Goal: Task Accomplishment & Management: Use online tool/utility

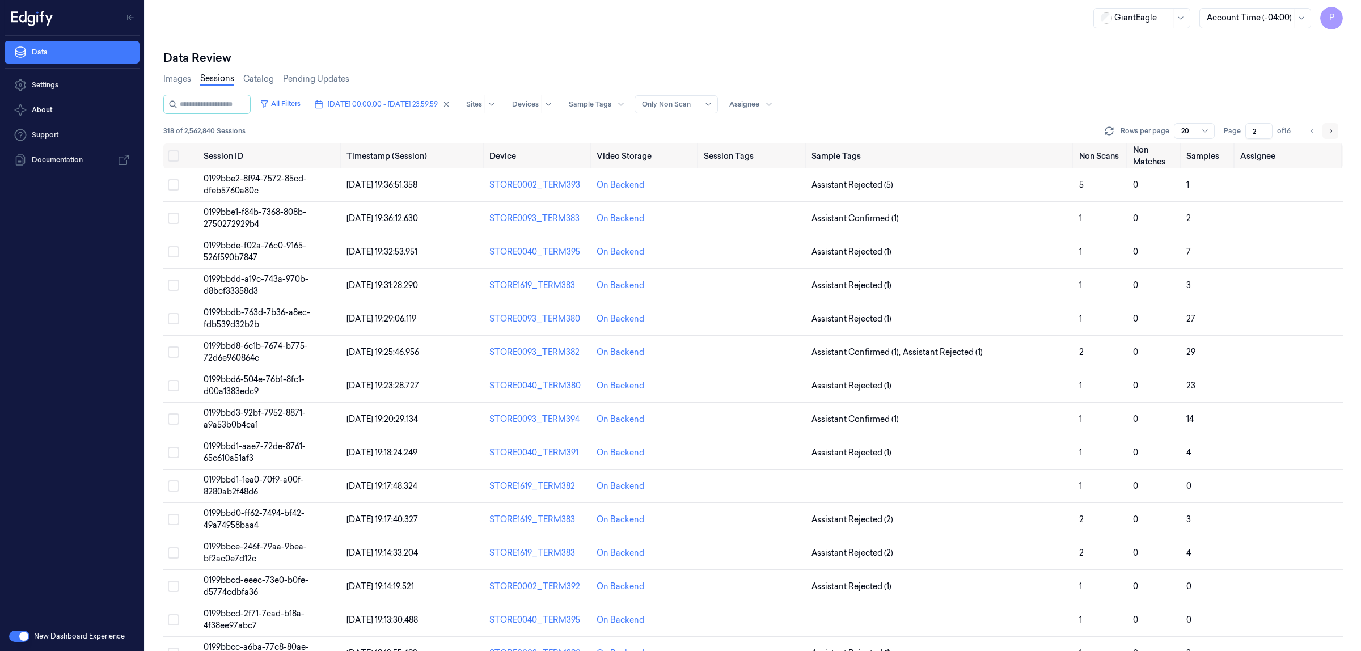
click at [1331, 132] on icon "Go to next page" at bounding box center [1331, 131] width 2 height 4
click at [1311, 132] on icon "Go to previous page" at bounding box center [1312, 130] width 7 height 9
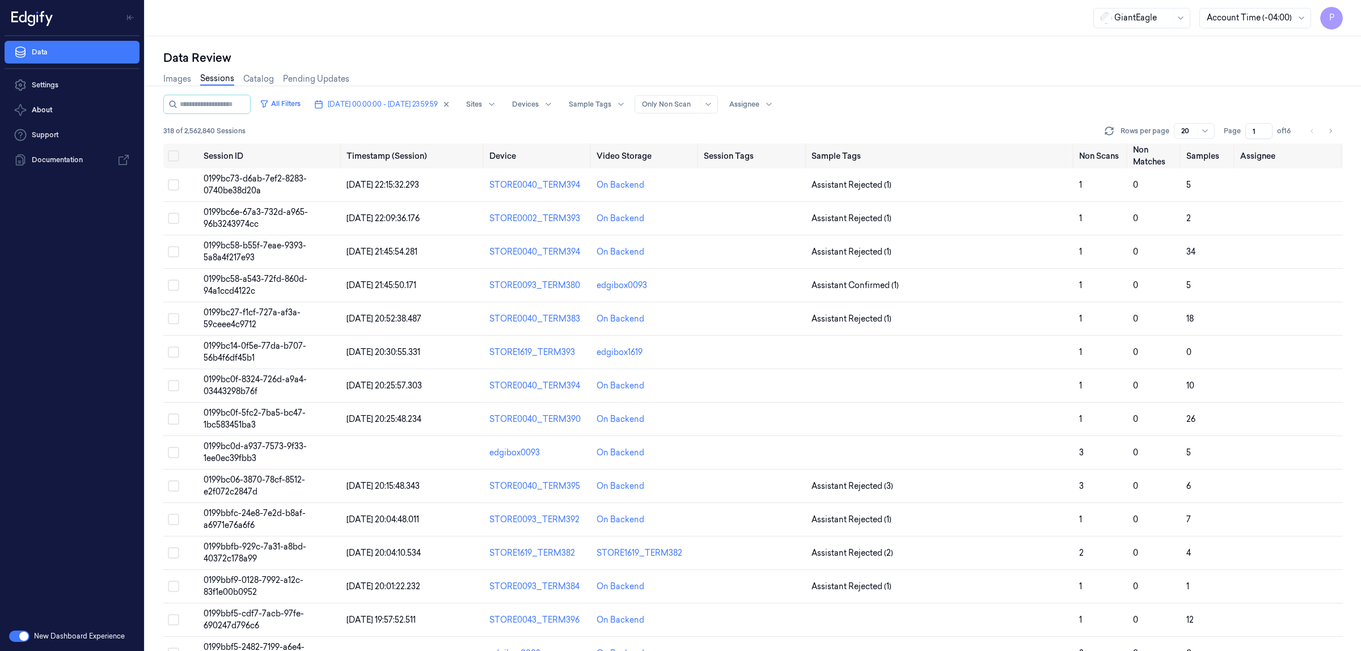
click at [1087, 75] on div "Images Sessions Catalog Pending Updates" at bounding box center [753, 80] width 1180 height 29
click at [1331, 129] on icon "Go to next page" at bounding box center [1331, 131] width 2 height 4
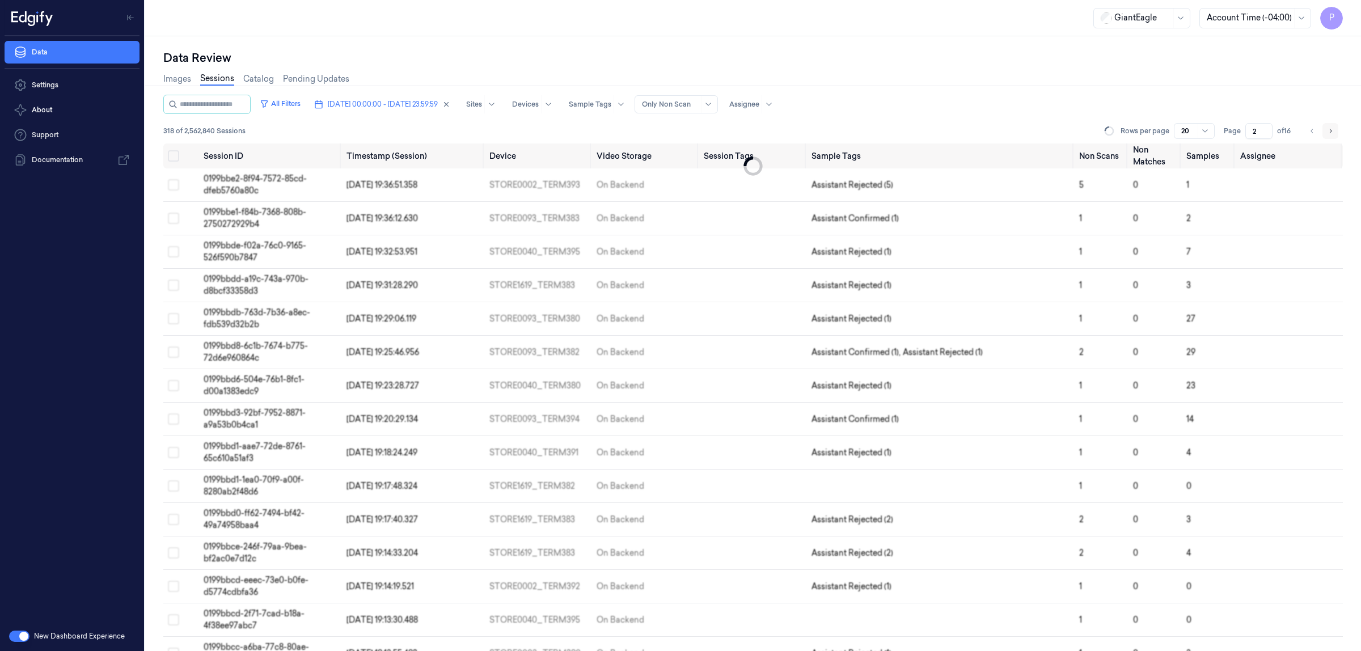
click at [1331, 129] on icon "Go to next page" at bounding box center [1331, 131] width 2 height 4
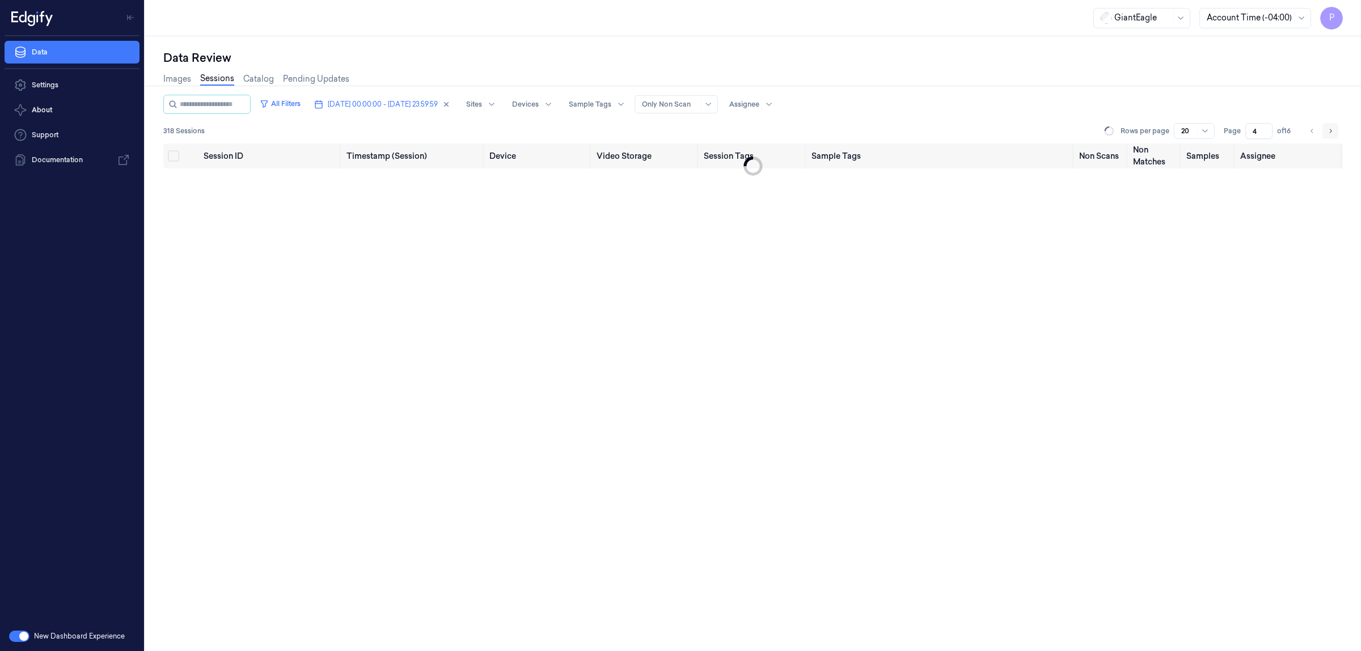
click at [1331, 129] on icon "Go to next page" at bounding box center [1331, 131] width 2 height 4
type input "5"
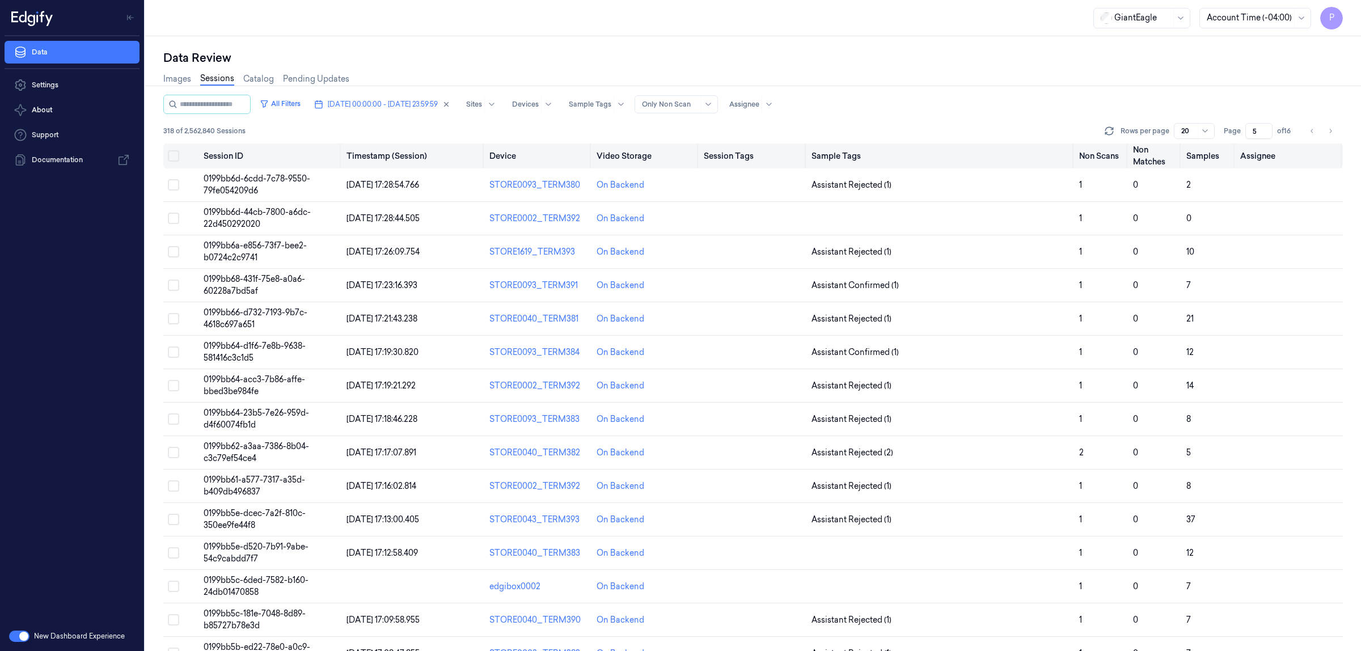
click at [176, 155] on button "Select all" at bounding box center [173, 155] width 11 height 11
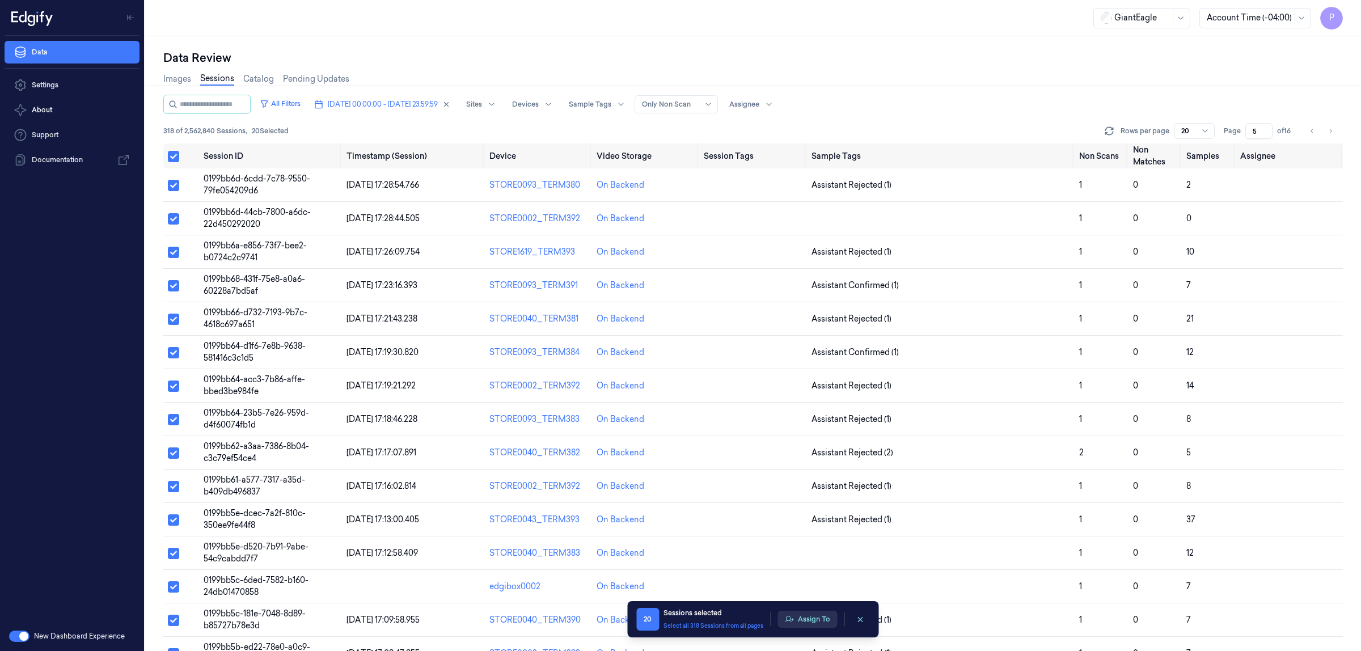
click at [800, 623] on button "Assign To" at bounding box center [808, 619] width 60 height 17
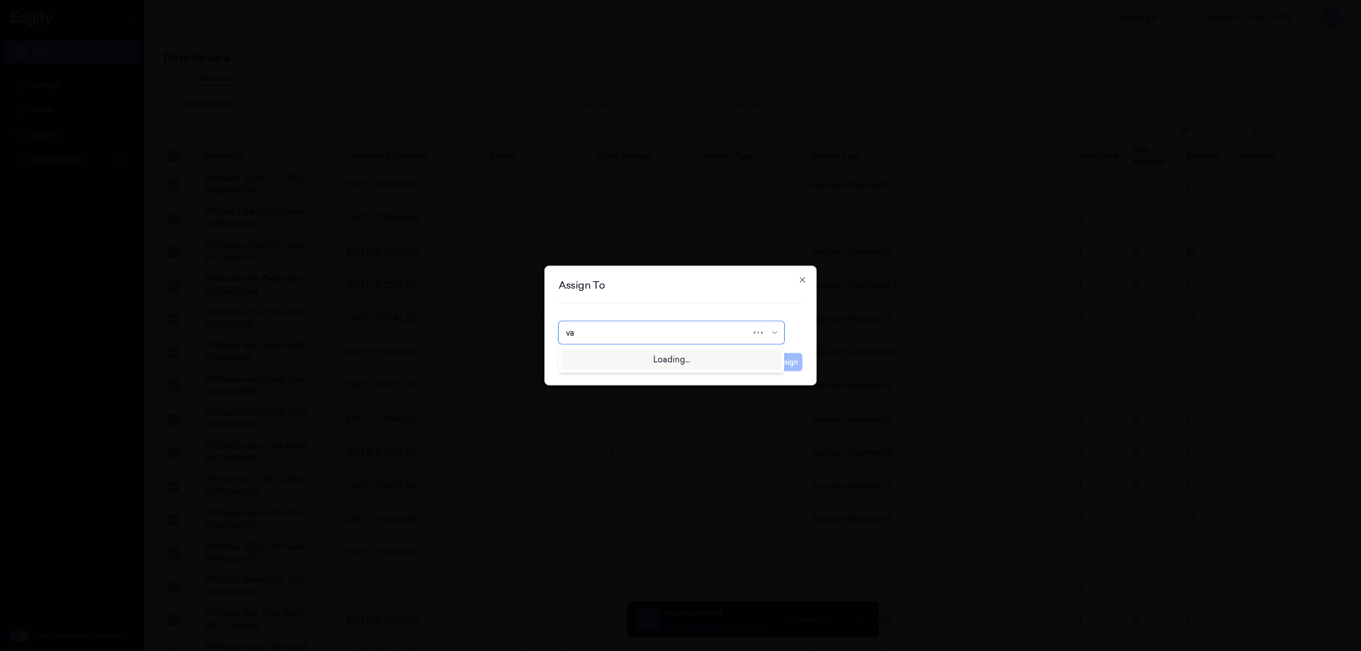
type input "var"
click at [619, 360] on div "[PERSON_NAME]" at bounding box center [600, 359] width 68 height 12
click at [780, 360] on button "Assign" at bounding box center [786, 362] width 31 height 18
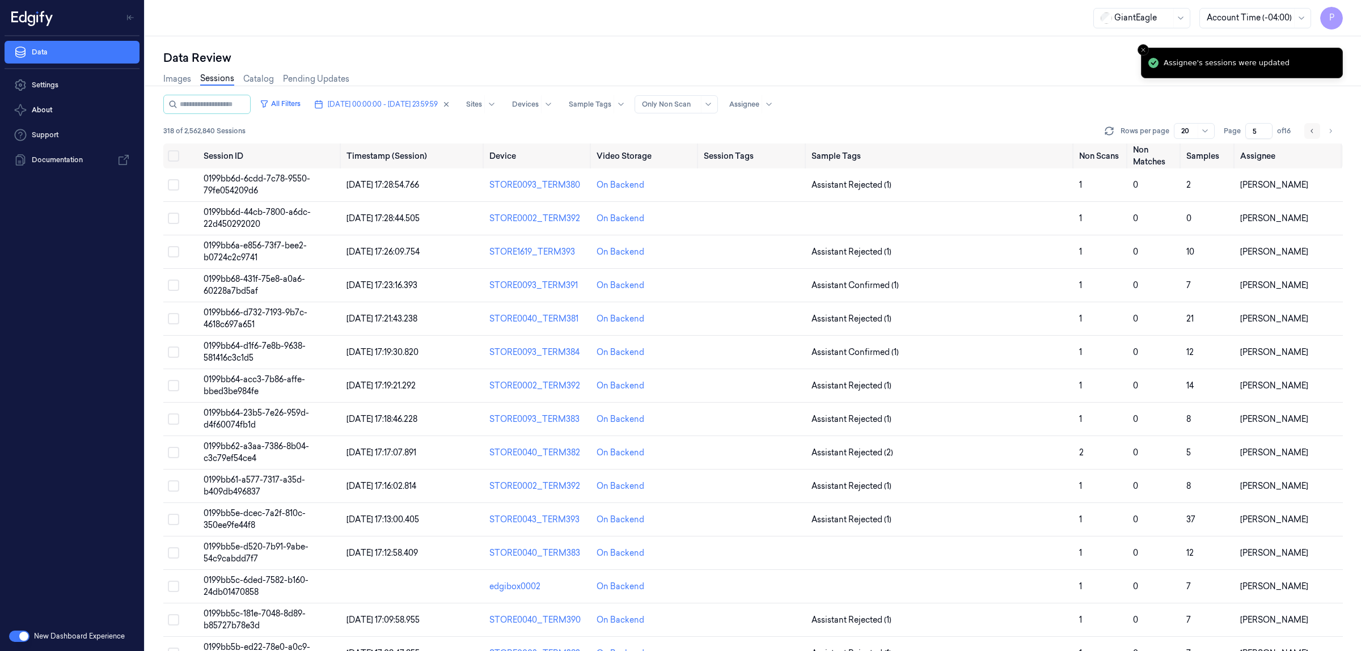
click at [1311, 133] on icon "Go to previous page" at bounding box center [1312, 130] width 7 height 9
type input "4"
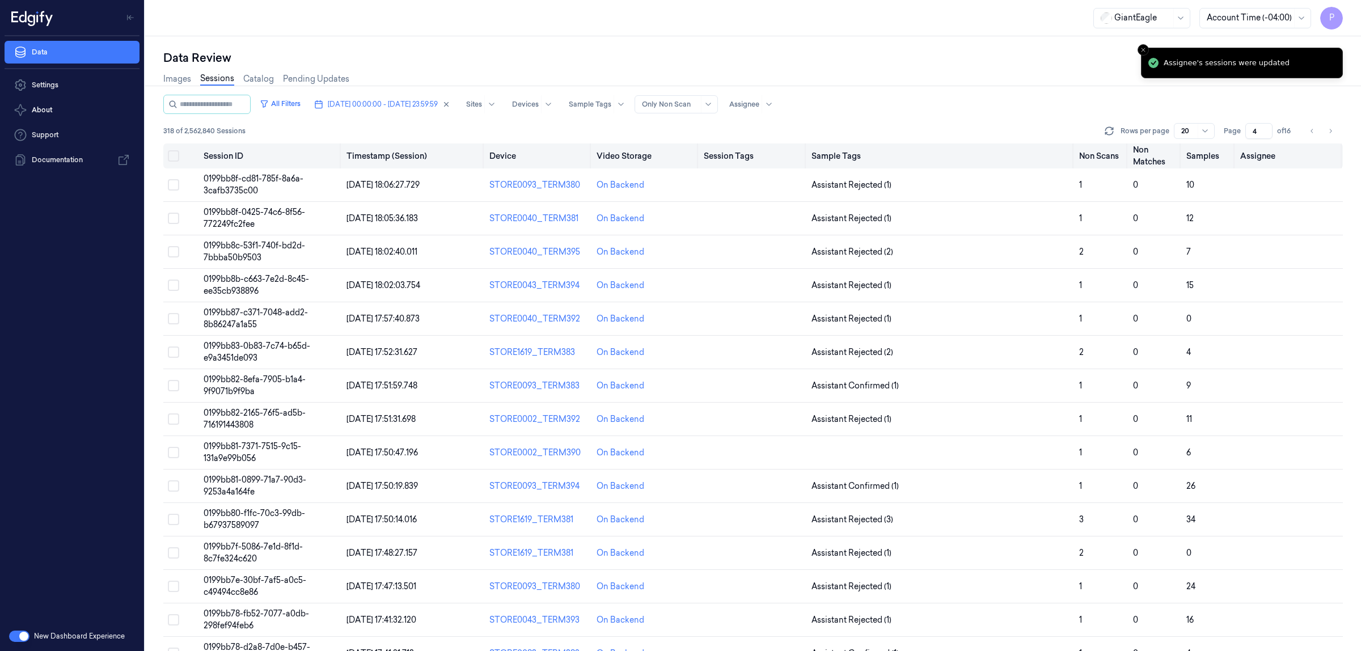
click at [176, 157] on button "Select all" at bounding box center [173, 155] width 11 height 11
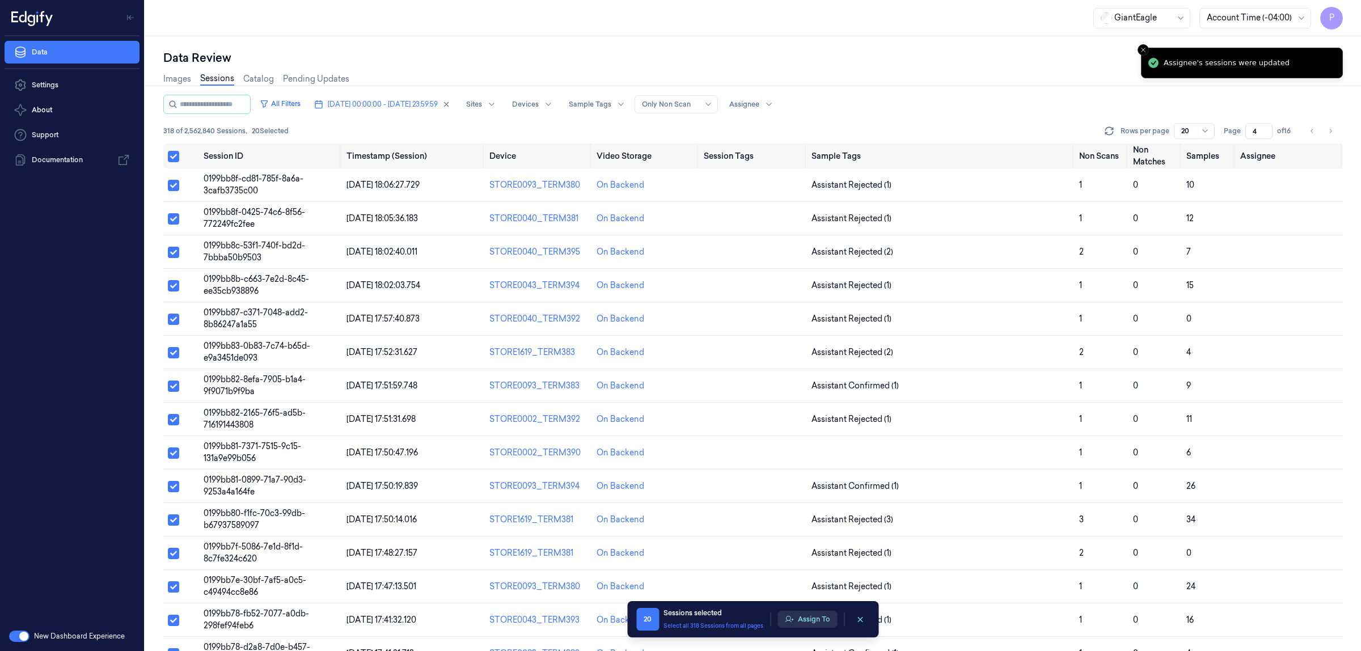
click at [809, 622] on button "Assign To" at bounding box center [808, 619] width 60 height 17
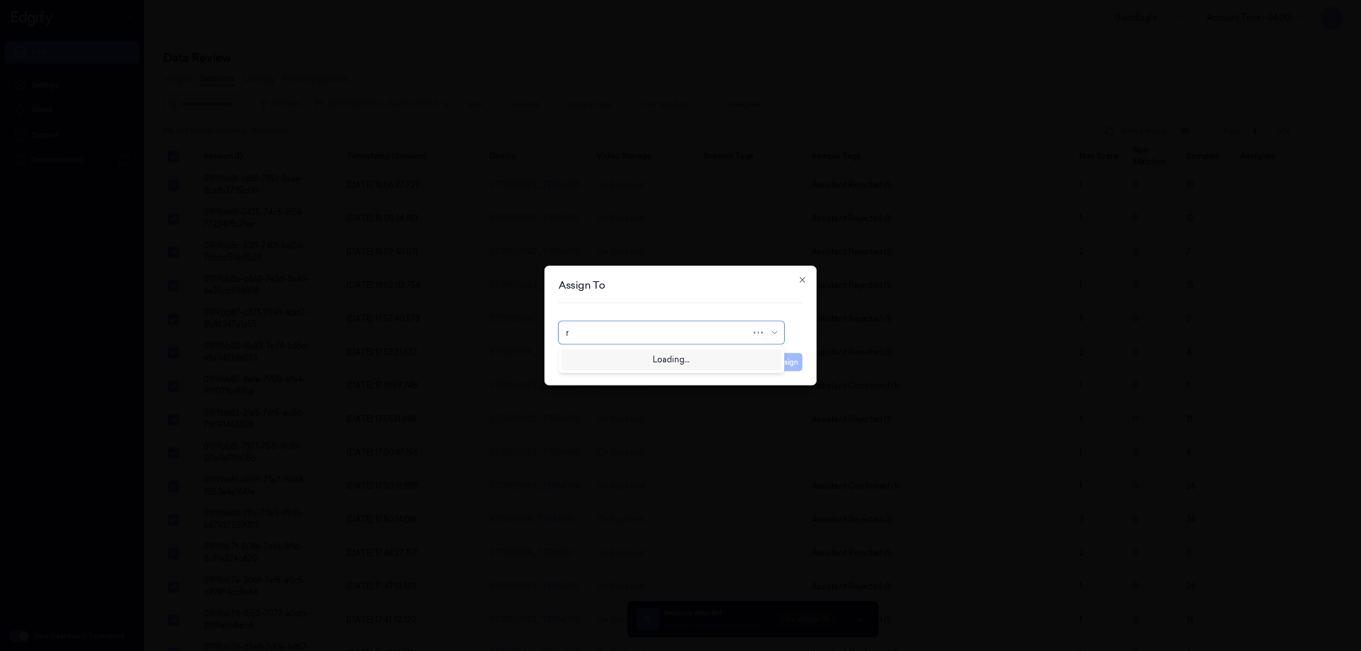
type input "ro"
click at [631, 364] on div "[PERSON_NAME]" at bounding box center [671, 359] width 211 height 12
click at [795, 364] on button "Assign" at bounding box center [786, 362] width 31 height 18
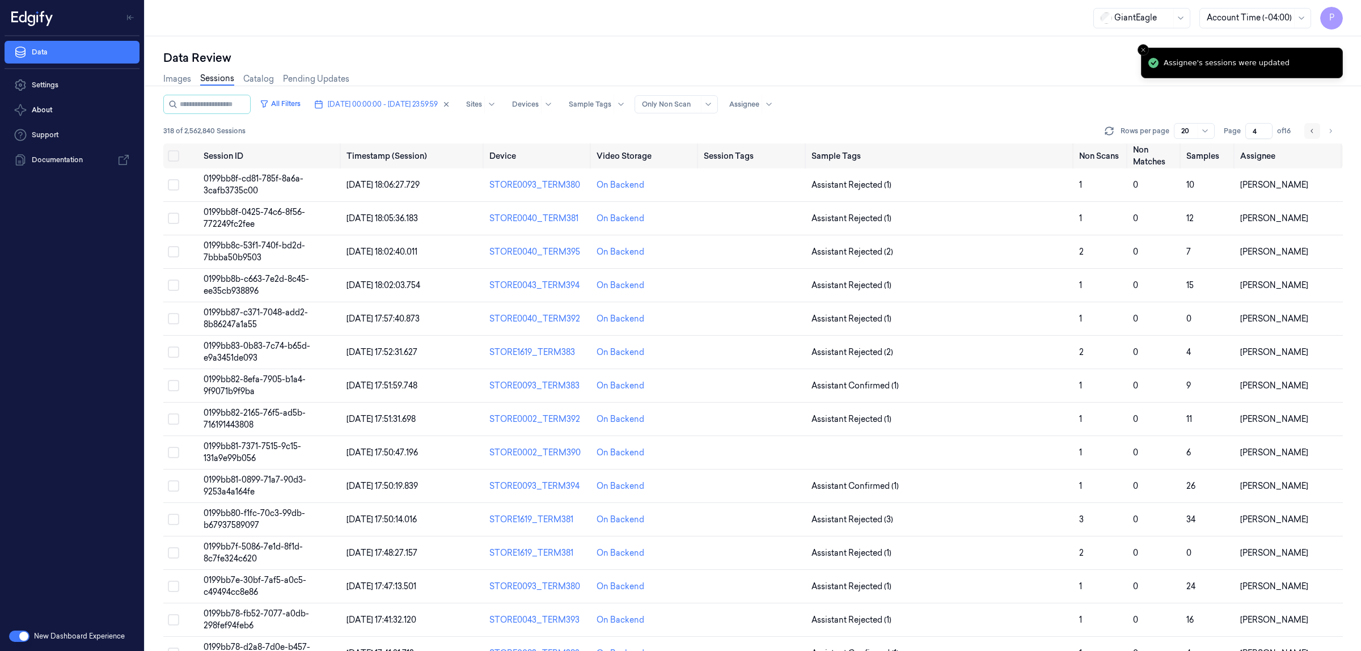
click at [1311, 131] on icon "Go to previous page" at bounding box center [1312, 130] width 7 height 9
type input "3"
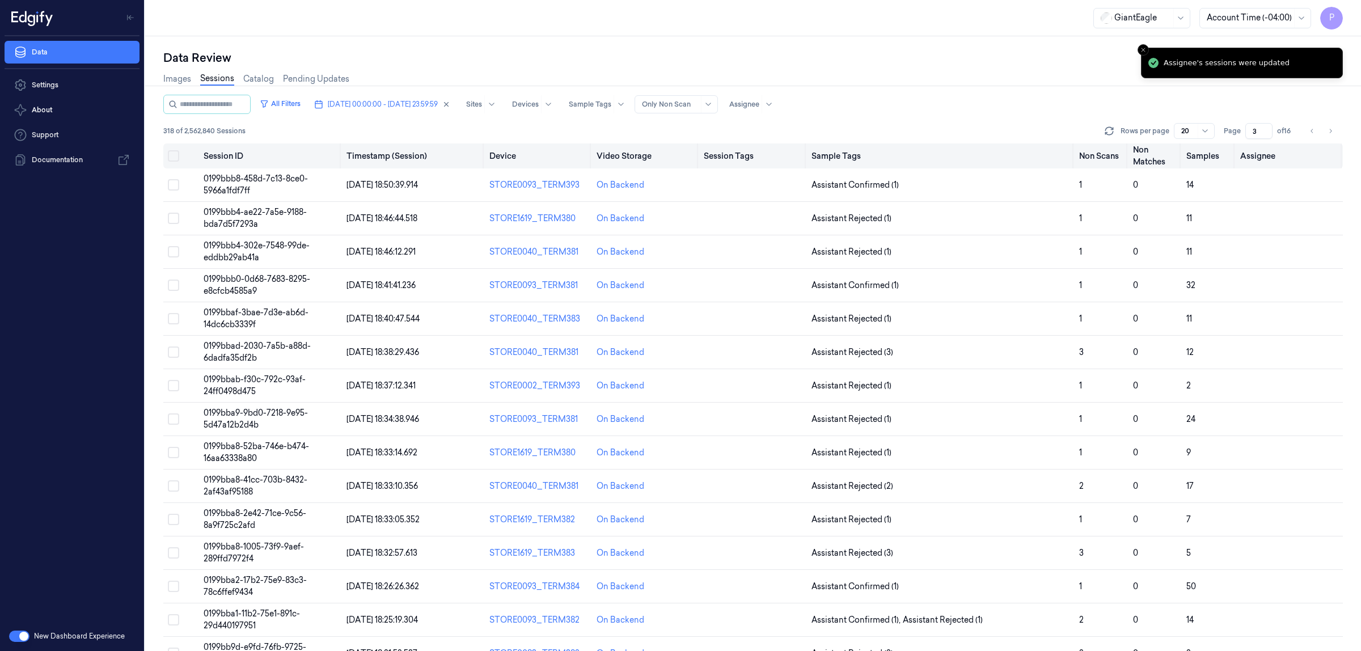
click at [176, 154] on button "Select all" at bounding box center [173, 155] width 11 height 11
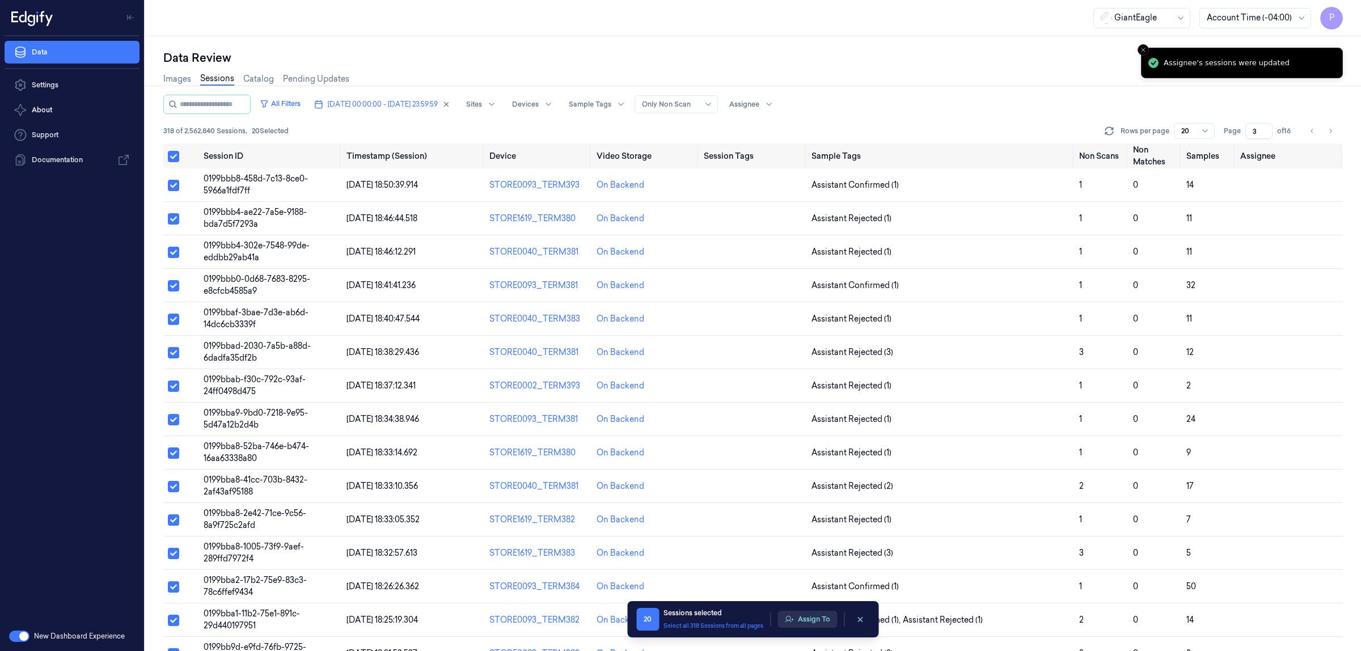
click at [809, 621] on button "Assign To" at bounding box center [808, 619] width 60 height 17
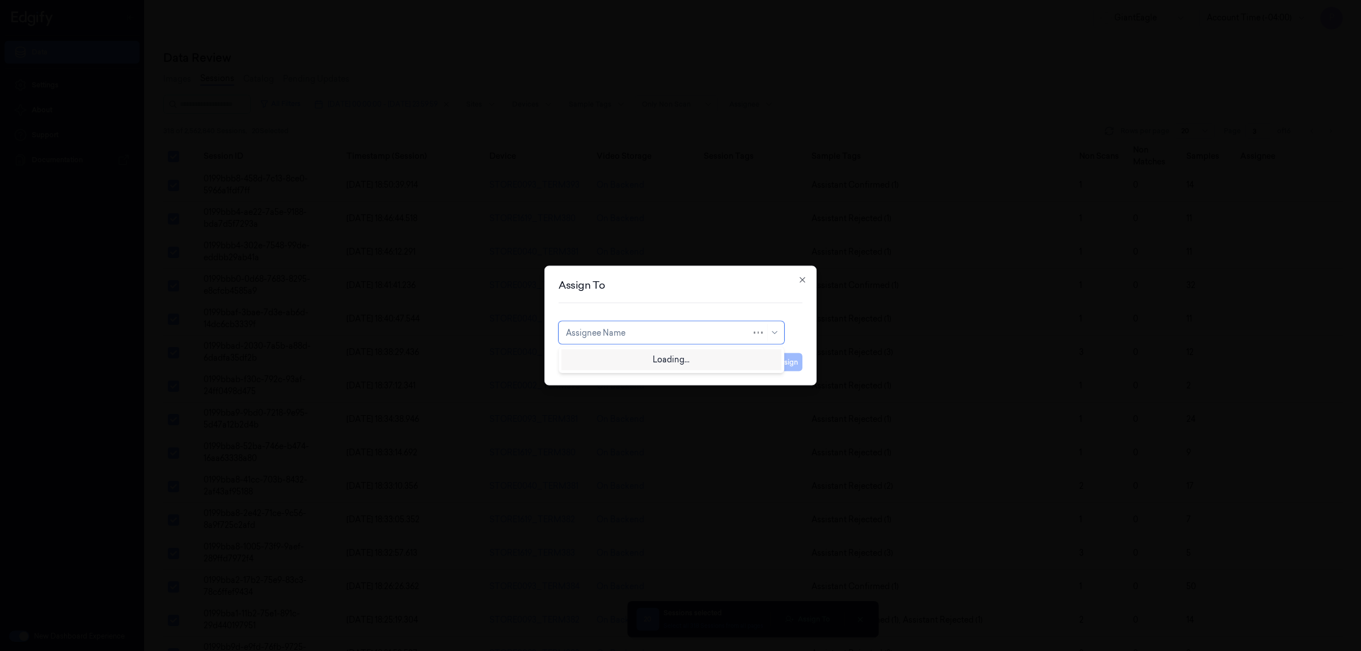
click at [622, 333] on div at bounding box center [658, 333] width 185 height 12
type input "ank"
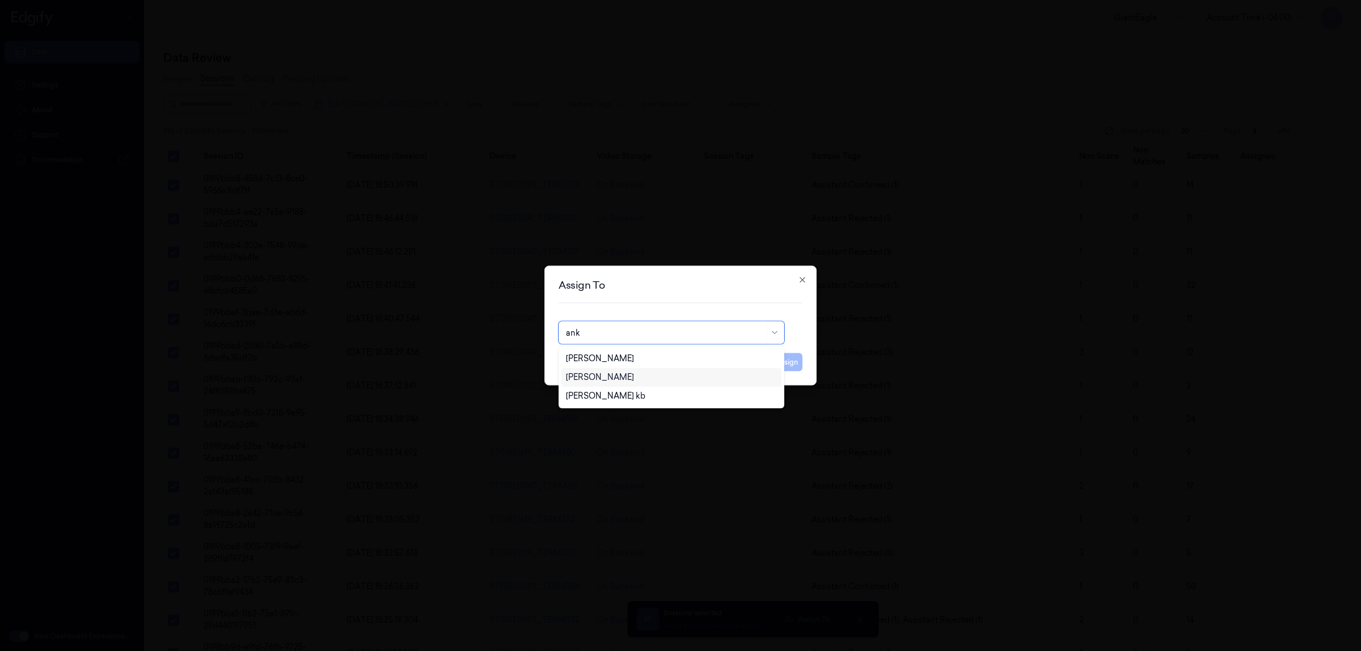
click at [607, 383] on div "[PERSON_NAME]" at bounding box center [600, 378] width 68 height 12
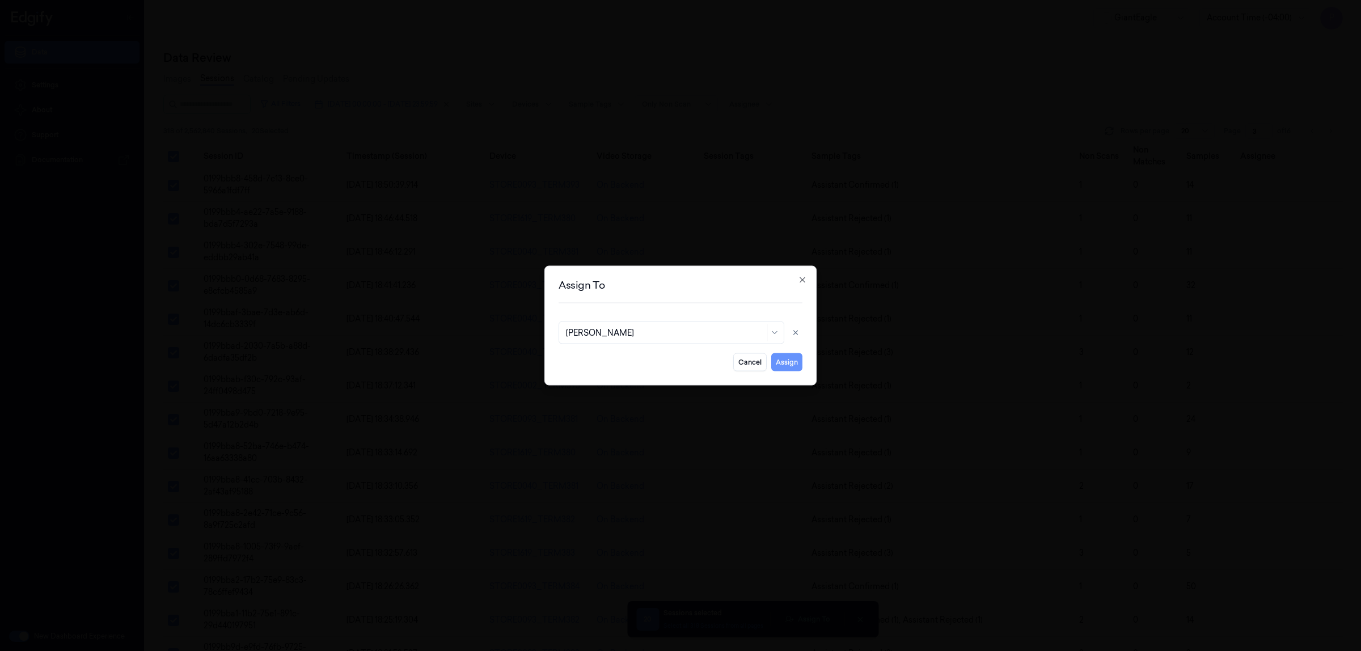
click at [786, 364] on button "Assign" at bounding box center [786, 362] width 31 height 18
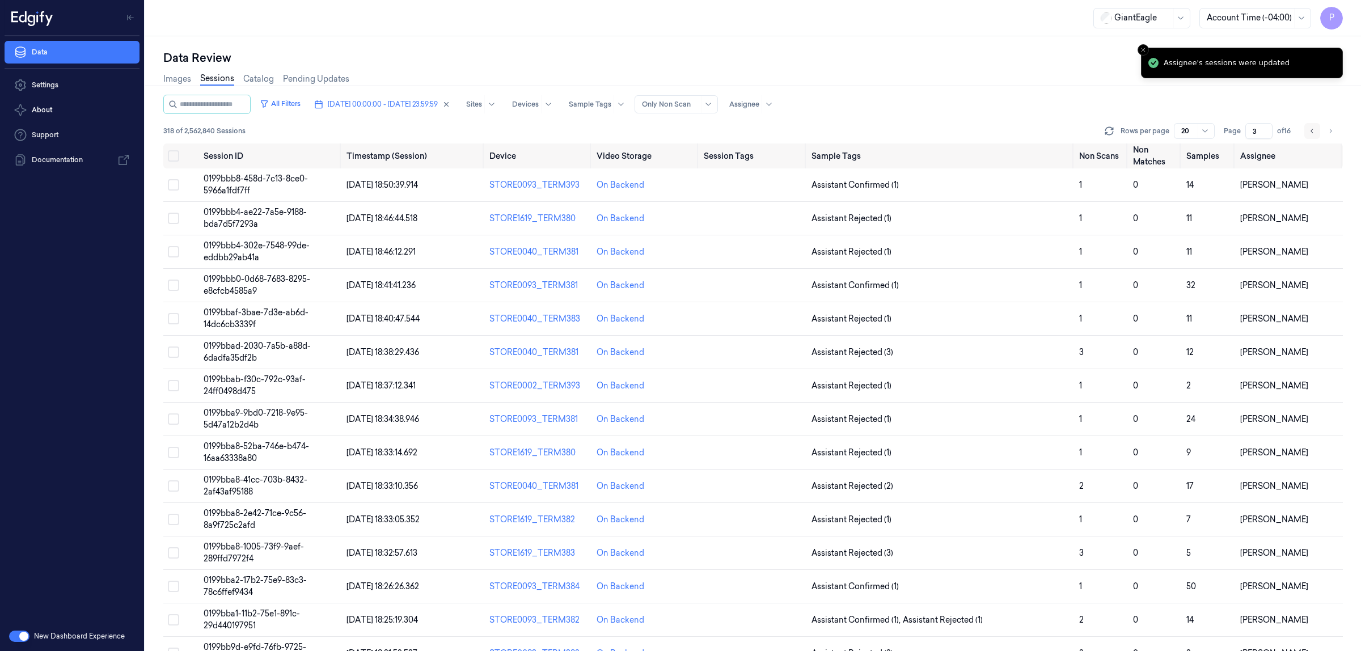
click at [1311, 132] on icon "Go to previous page" at bounding box center [1312, 130] width 7 height 9
type input "2"
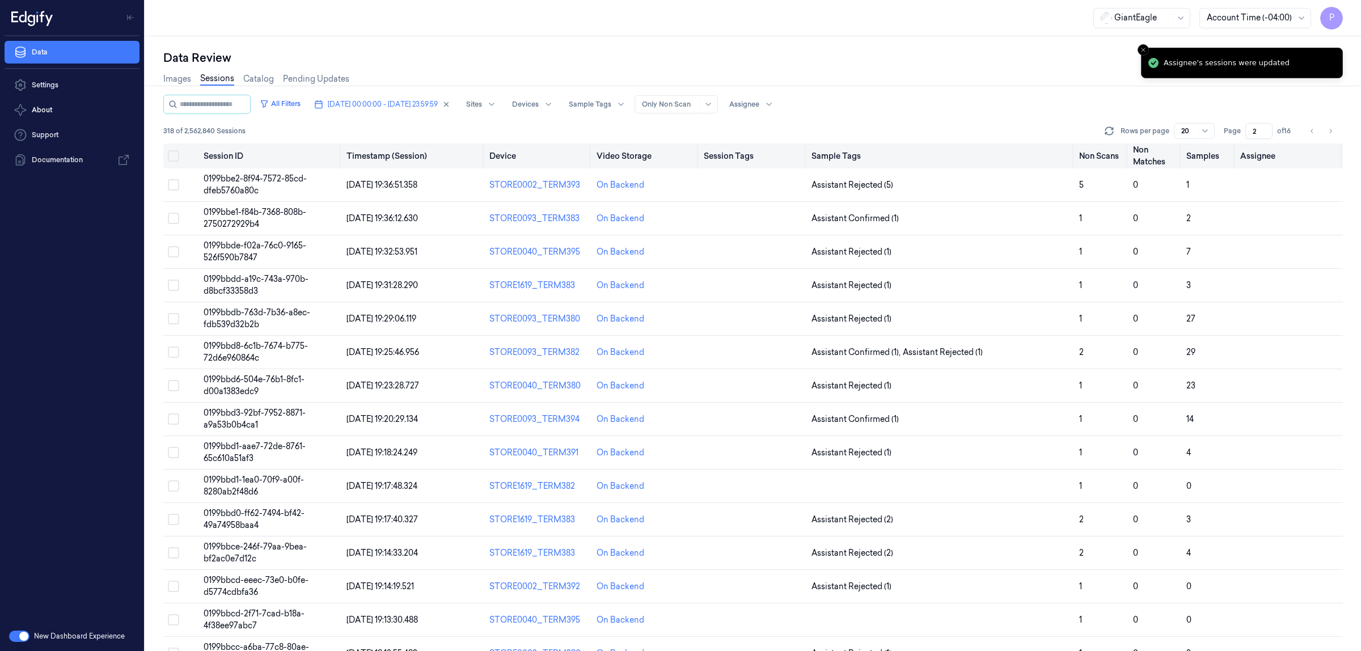
click at [174, 159] on button "Select all" at bounding box center [173, 155] width 11 height 11
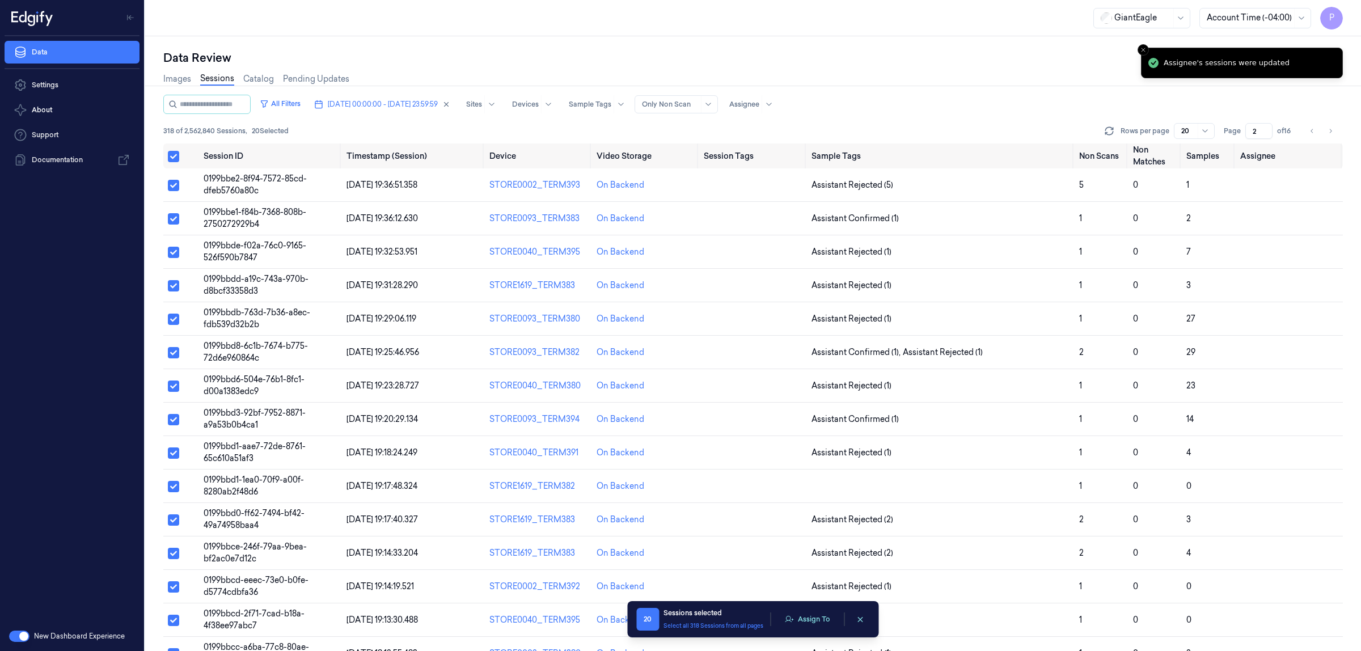
click at [818, 628] on div "20 Sessions selected Select all 318 Sessions from all pages Assign To" at bounding box center [752, 619] width 233 height 23
click at [806, 616] on button "Assign To" at bounding box center [808, 619] width 60 height 17
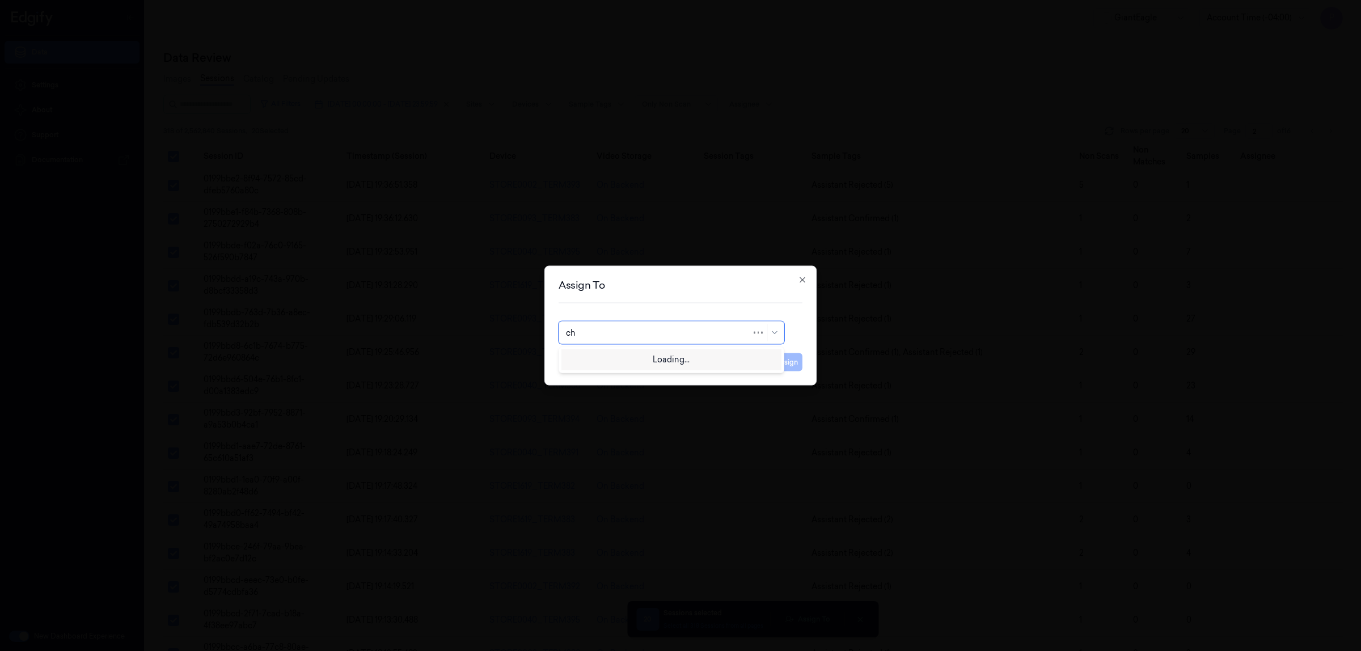
type input "cha"
click at [625, 378] on div "[PERSON_NAME] A" at bounding box center [671, 378] width 211 height 12
click at [786, 364] on button "Assign" at bounding box center [786, 362] width 31 height 18
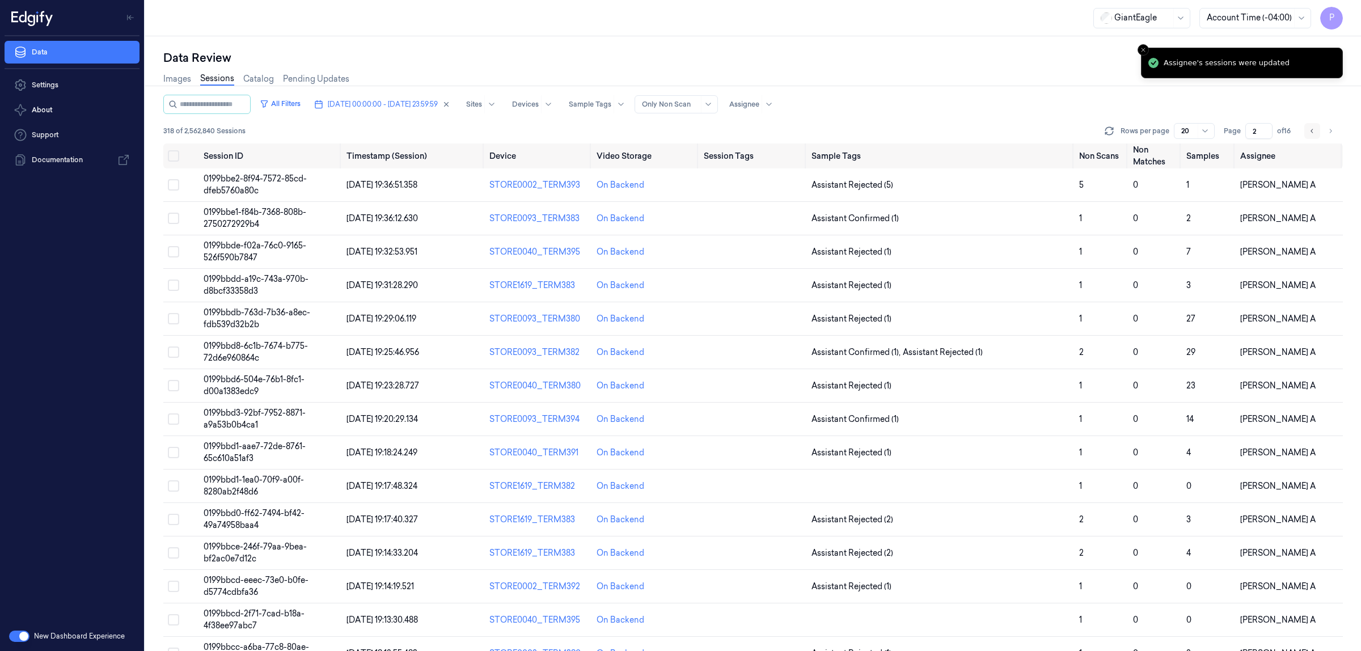
click at [1317, 131] on button "Go to previous page" at bounding box center [1313, 131] width 16 height 16
type input "1"
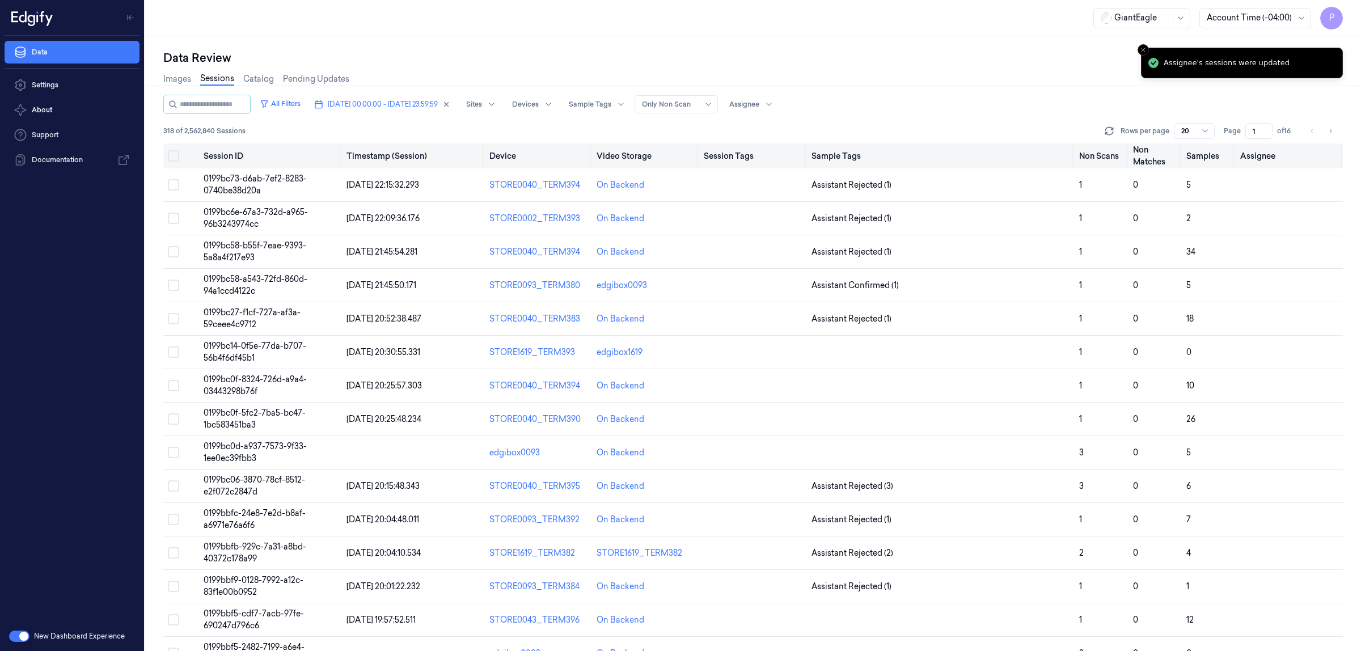
click at [176, 156] on button "Select all" at bounding box center [173, 155] width 11 height 11
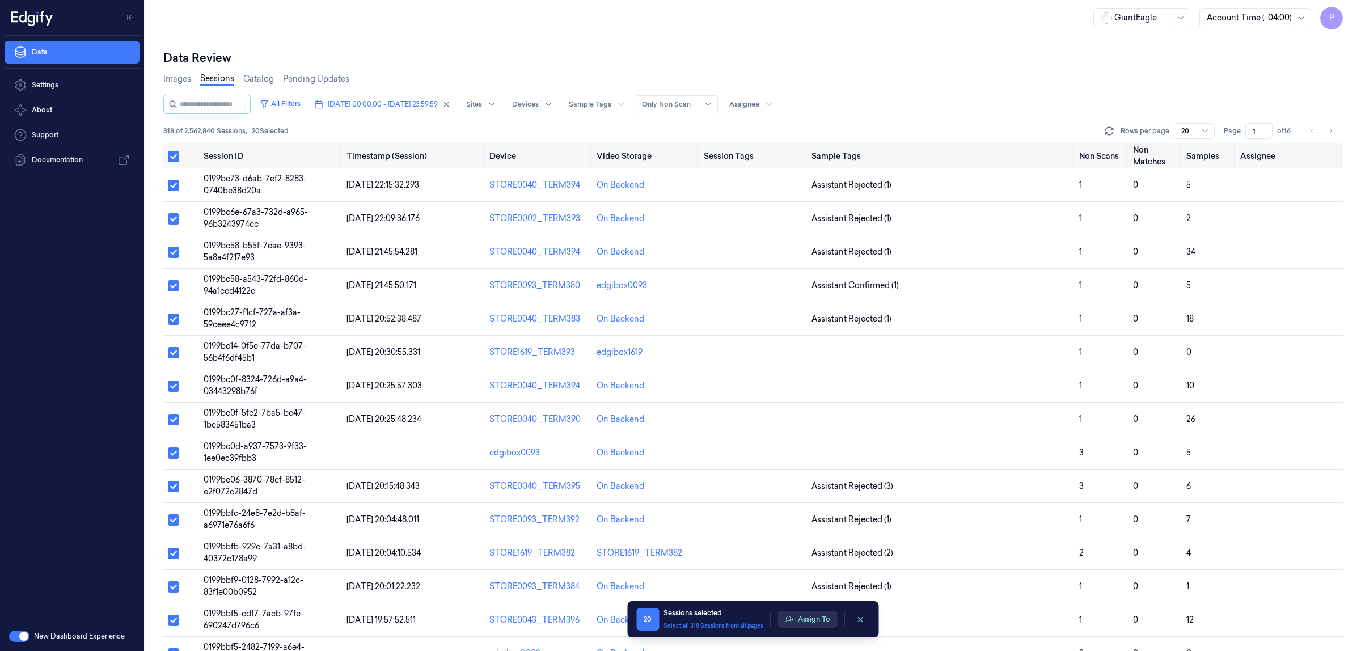
click at [817, 618] on button "Assign To" at bounding box center [808, 619] width 60 height 17
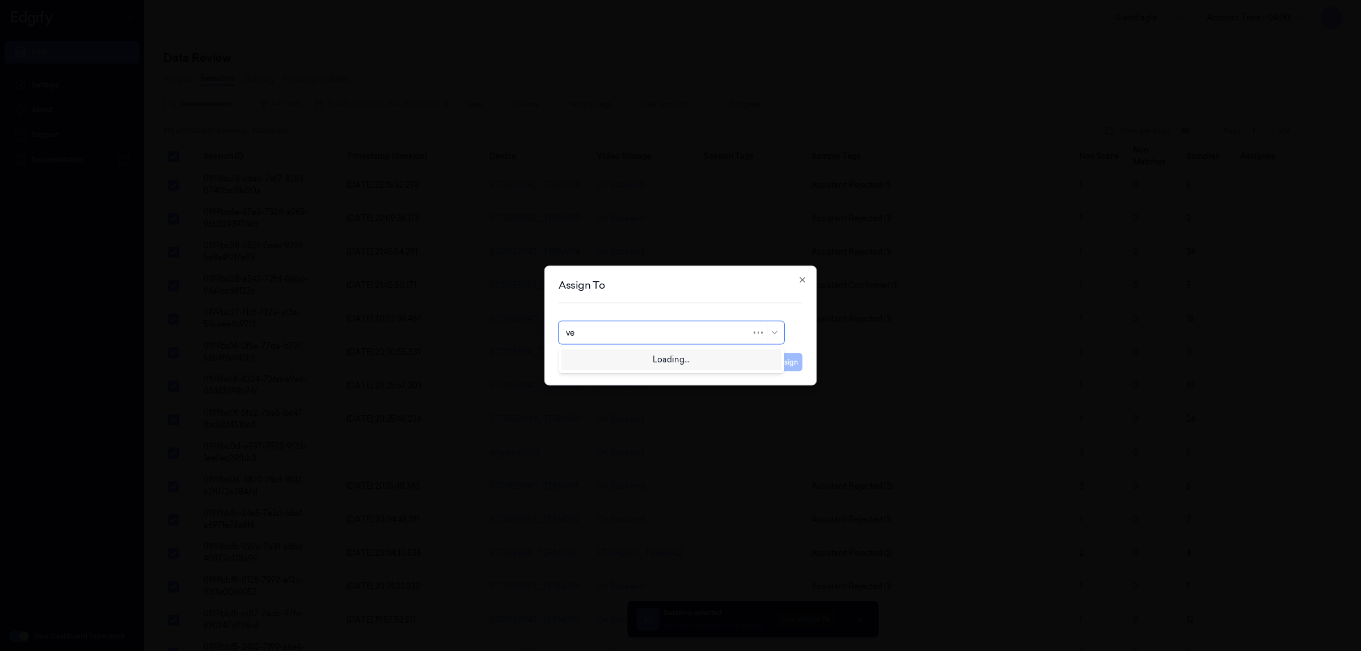
type input "ven"
click at [619, 362] on div "ven kataiah" at bounding box center [671, 359] width 211 height 12
click at [787, 364] on button "Assign" at bounding box center [786, 362] width 31 height 18
